Goal: Task Accomplishment & Management: Use online tool/utility

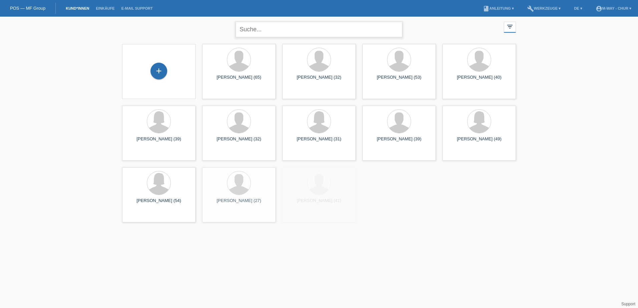
click at [297, 30] on input "text" at bounding box center [318, 30] width 167 height 16
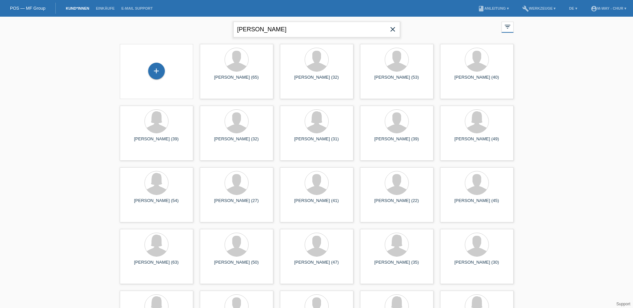
type input "nick knöpfel"
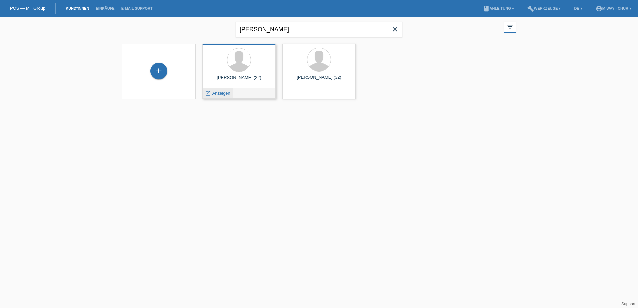
click at [224, 92] on span "Anzeigen" at bounding box center [221, 93] width 18 height 5
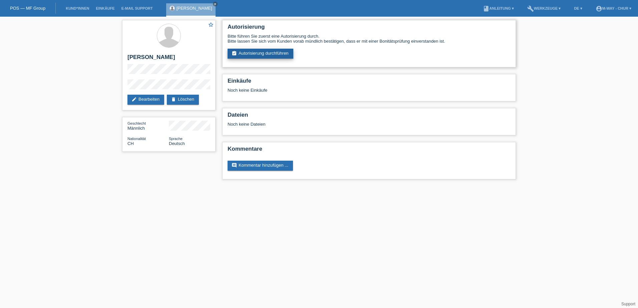
click at [287, 51] on link "assignment_turned_in Autorisierung durchführen" at bounding box center [260, 54] width 66 height 10
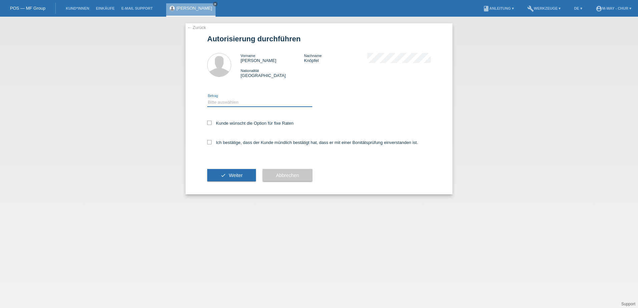
click at [232, 103] on select "Bitte auswählen CHF 1.00 - CHF 499.00 CHF 500.00 - CHF 1'999.00 CHF 2'000.00 - …" at bounding box center [259, 102] width 105 height 8
select select "3"
click at [207, 98] on select "Bitte auswählen CHF 1.00 - CHF 499.00 CHF 500.00 - CHF 1'999.00 CHF 2'000.00 - …" at bounding box center [259, 102] width 105 height 8
click at [209, 123] on icon at bounding box center [209, 123] width 4 height 4
click at [209, 123] on input "Kunde wünscht die Option für fixe Raten" at bounding box center [209, 123] width 4 height 4
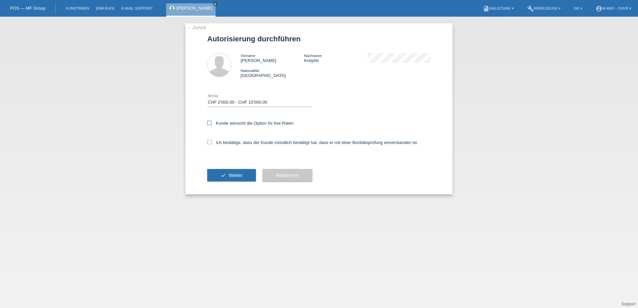
checkbox input "true"
click at [211, 143] on icon at bounding box center [209, 142] width 4 height 4
click at [211, 143] on input "Ich bestätige, dass der Kunde mündlich bestätigt hat, dass er mit einer Bonität…" at bounding box center [209, 142] width 4 height 4
checkbox input "true"
click at [223, 170] on button "check Weiter" at bounding box center [231, 175] width 49 height 13
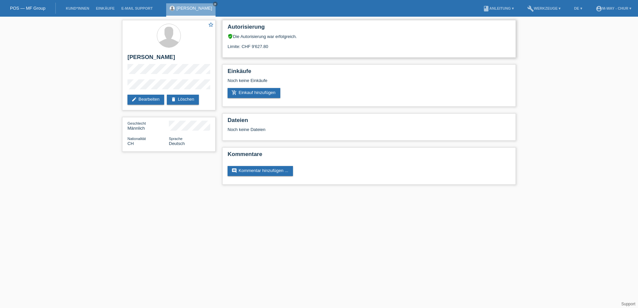
drag, startPoint x: 250, startPoint y: 45, endPoint x: 289, endPoint y: 50, distance: 38.6
click at [289, 50] on div "Autorisierung verified_user Die Autorisierung war erfolgreich. Limite: CHF 9'62…" at bounding box center [369, 39] width 294 height 38
drag, startPoint x: 289, startPoint y: 50, endPoint x: 280, endPoint y: 49, distance: 8.4
click at [280, 49] on div "Limite: CHF 9'627.80" at bounding box center [368, 44] width 283 height 10
